Goal: Information Seeking & Learning: Learn about a topic

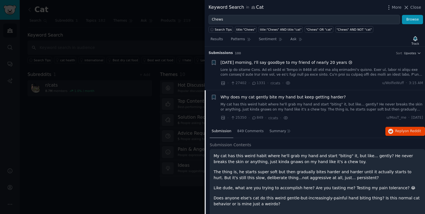
scroll to position [4, 0]
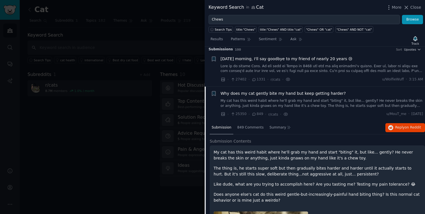
click at [268, 95] on span "Why does my cat gently bite my hand but keep getting harder?" at bounding box center [283, 94] width 125 height 6
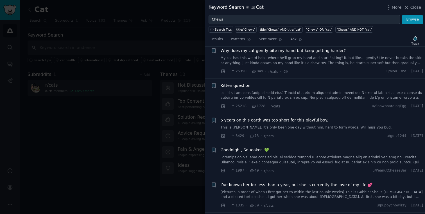
scroll to position [50, 0]
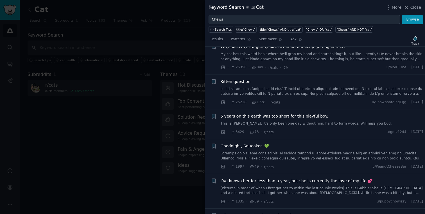
click at [279, 90] on link at bounding box center [322, 92] width 203 height 10
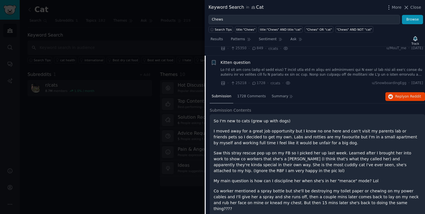
scroll to position [78, 0]
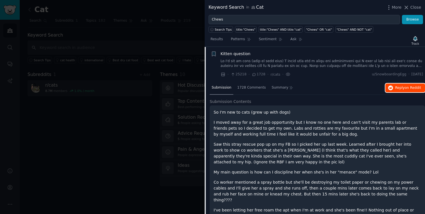
click at [405, 90] on button "Reply on Reddit" at bounding box center [406, 88] width 40 height 9
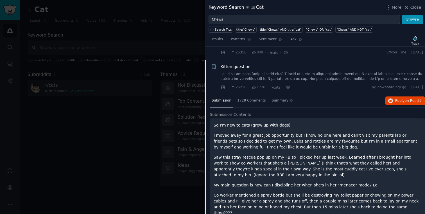
click at [246, 68] on span "Kitten question" at bounding box center [236, 67] width 30 height 6
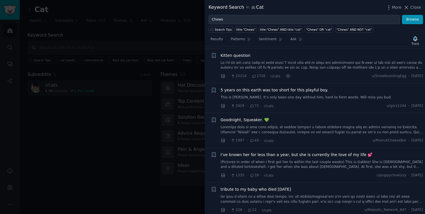
scroll to position [78, 0]
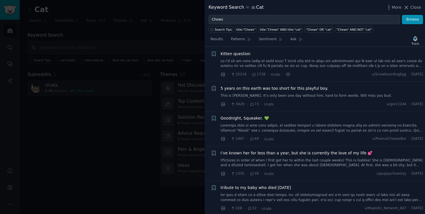
click at [265, 91] on div "5 years on this earth was too short for this playful boy. This is [PERSON_NAME]…" at bounding box center [322, 92] width 203 height 13
click at [264, 90] on span "5 years on this earth was too short for this playful boy." at bounding box center [275, 89] width 108 height 6
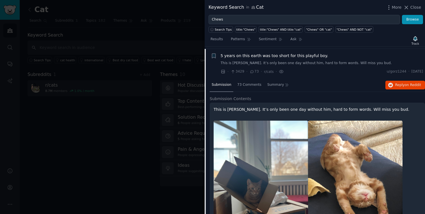
scroll to position [113, 0]
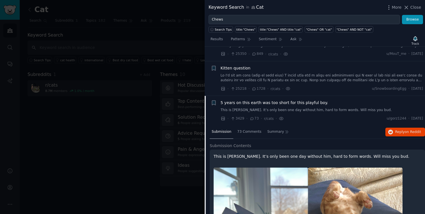
click at [267, 105] on span "5 years on this earth was too short for this playful boy." at bounding box center [275, 103] width 108 height 6
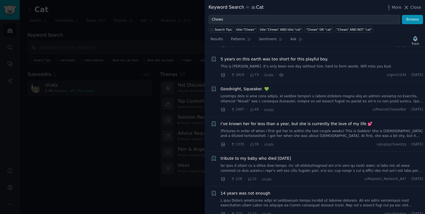
scroll to position [113, 0]
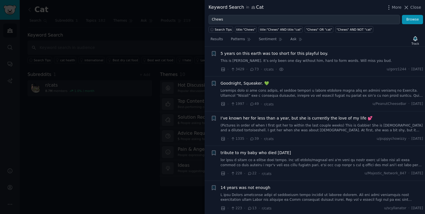
click at [257, 90] on link at bounding box center [322, 93] width 203 height 10
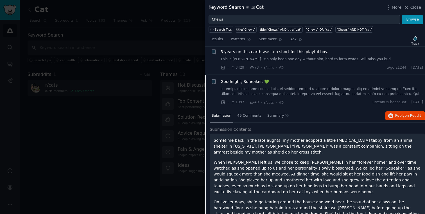
scroll to position [134, 0]
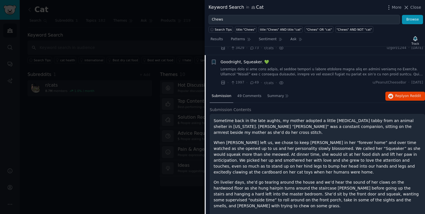
click at [246, 63] on span "Goodnight, Squeaker. 💚" at bounding box center [245, 62] width 48 height 6
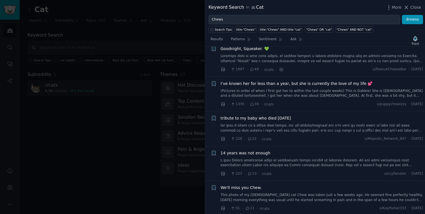
scroll to position [150, 0]
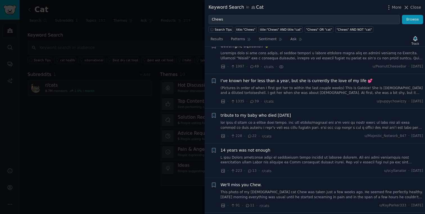
click at [248, 82] on span "I’ve known her for less than a year, but she is currently the love of my life 💕" at bounding box center [297, 81] width 152 height 6
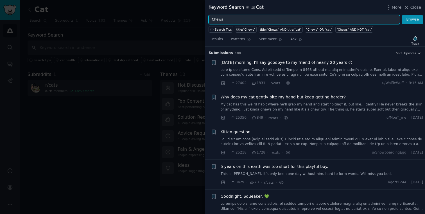
click at [233, 19] on input "Chews" at bounding box center [305, 20] width 192 height 10
click at [245, 19] on input "Chews" at bounding box center [305, 20] width 192 height 10
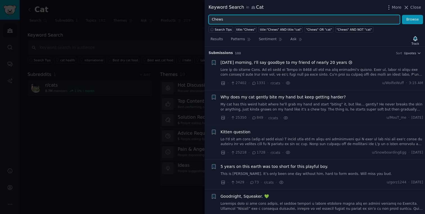
click at [245, 19] on input "Chews" at bounding box center [305, 20] width 192 height 10
click at [402, 15] on button "Browse" at bounding box center [412, 20] width 21 height 10
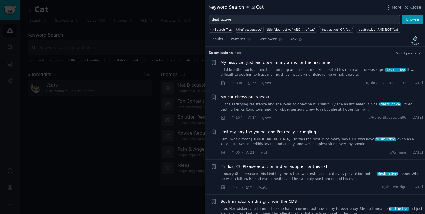
click at [313, 69] on link "...I'd breathe too loud and he'd jump up and hiss at me like I'd killed his mum…" at bounding box center [322, 73] width 203 height 10
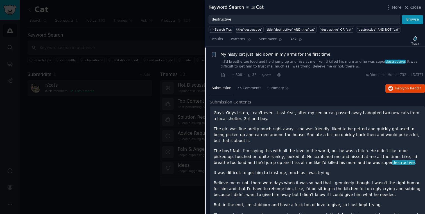
scroll to position [9, 0]
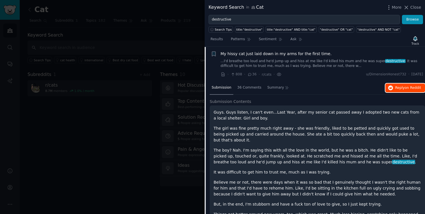
click at [402, 90] on span "Reply on Reddit" at bounding box center [409, 88] width 26 height 5
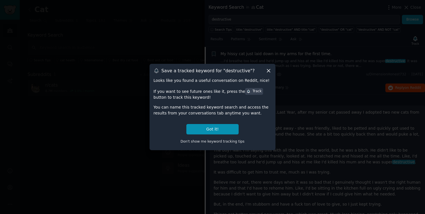
click at [272, 70] on div "Save a tracked keyword for " destructive "? Looks like you found a useful conve…" at bounding box center [213, 107] width 126 height 86
click at [271, 70] on icon at bounding box center [269, 71] width 6 height 6
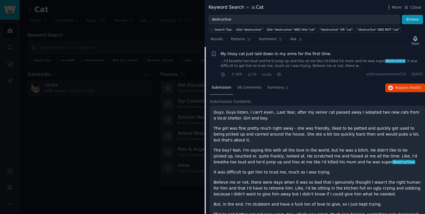
click at [260, 56] on span "My hissy cat just laid down in my arms for the first time." at bounding box center [276, 54] width 111 height 6
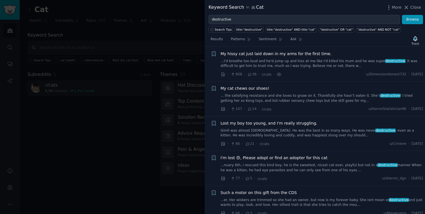
click at [371, 98] on link "... the satisfying resistance and she loves to gnaw on it. Thankfully she hasn’…" at bounding box center [322, 98] width 203 height 10
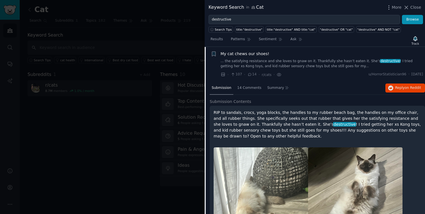
scroll to position [44, 0]
click at [402, 87] on span "Reply on Reddit" at bounding box center [409, 87] width 26 height 5
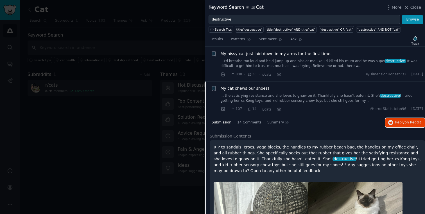
scroll to position [0, 0]
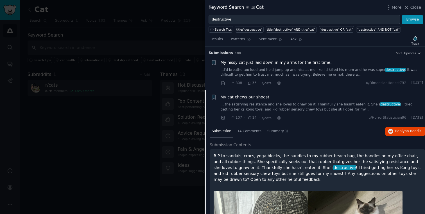
click at [237, 95] on span "My cat chews our shoes!" at bounding box center [245, 97] width 49 height 6
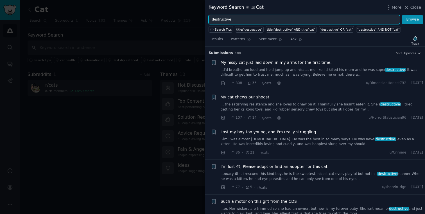
click at [237, 20] on input "destructive" at bounding box center [305, 20] width 192 height 10
type input "chewer"
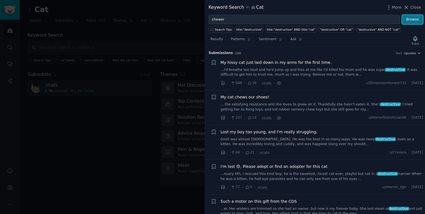
click at [409, 23] on button "Browse" at bounding box center [412, 20] width 21 height 10
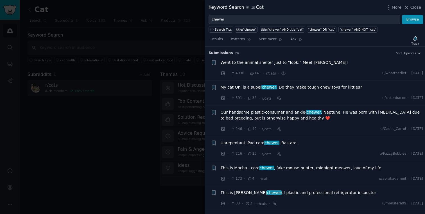
click at [289, 88] on span "My cat Oni is a super chewer . Do they make tough chew toys for kitties?" at bounding box center [292, 87] width 142 height 6
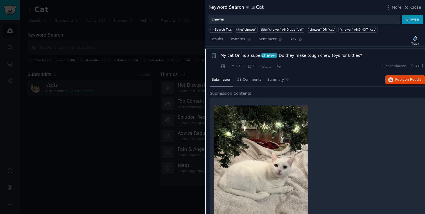
scroll to position [34, 0]
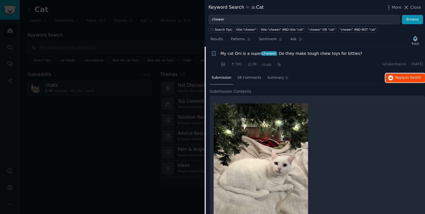
click at [408, 78] on span "on Reddit" at bounding box center [413, 78] width 16 height 4
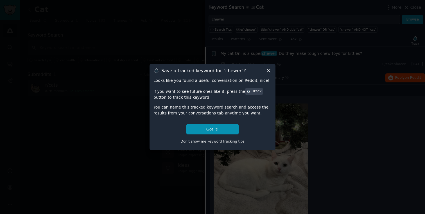
click at [271, 69] on icon at bounding box center [269, 71] width 6 height 6
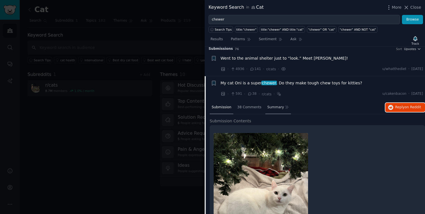
scroll to position [0, 0]
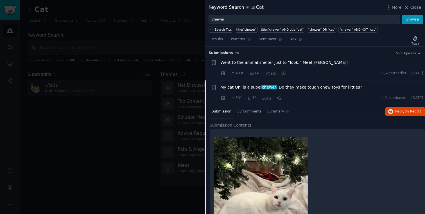
click at [271, 87] on span "chewer" at bounding box center [269, 87] width 15 height 5
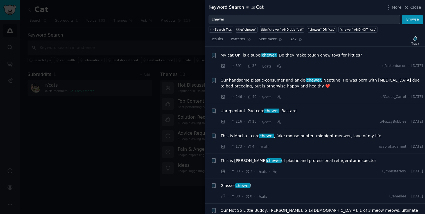
scroll to position [34, 0]
